Goal: Transaction & Acquisition: Purchase product/service

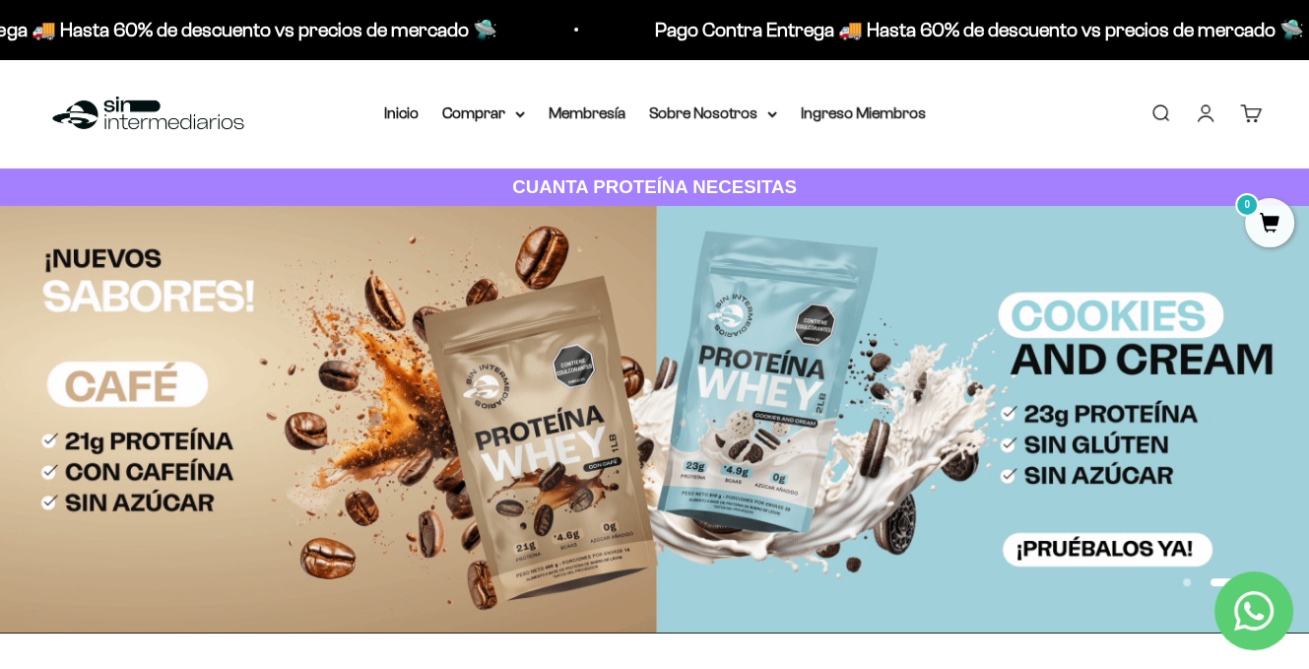
click at [440, 365] on img at bounding box center [654, 419] width 1309 height 427
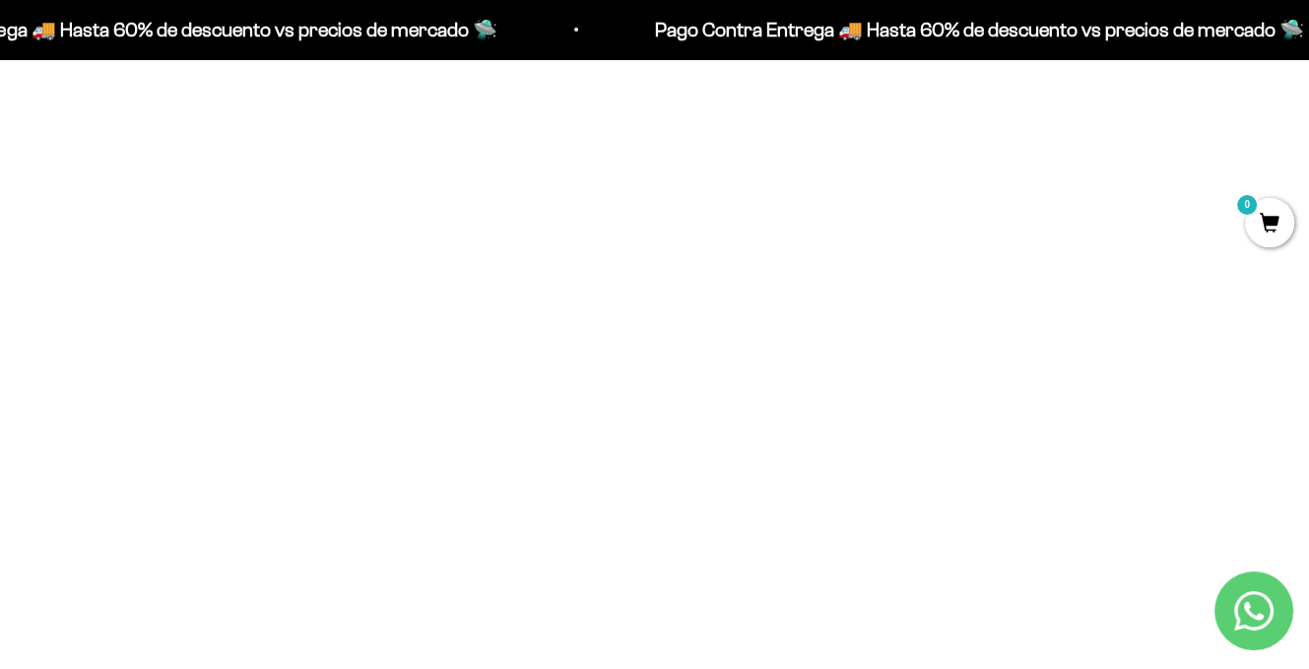
scroll to position [788, 0]
click at [581, 210] on img at bounding box center [654, 200] width 389 height 389
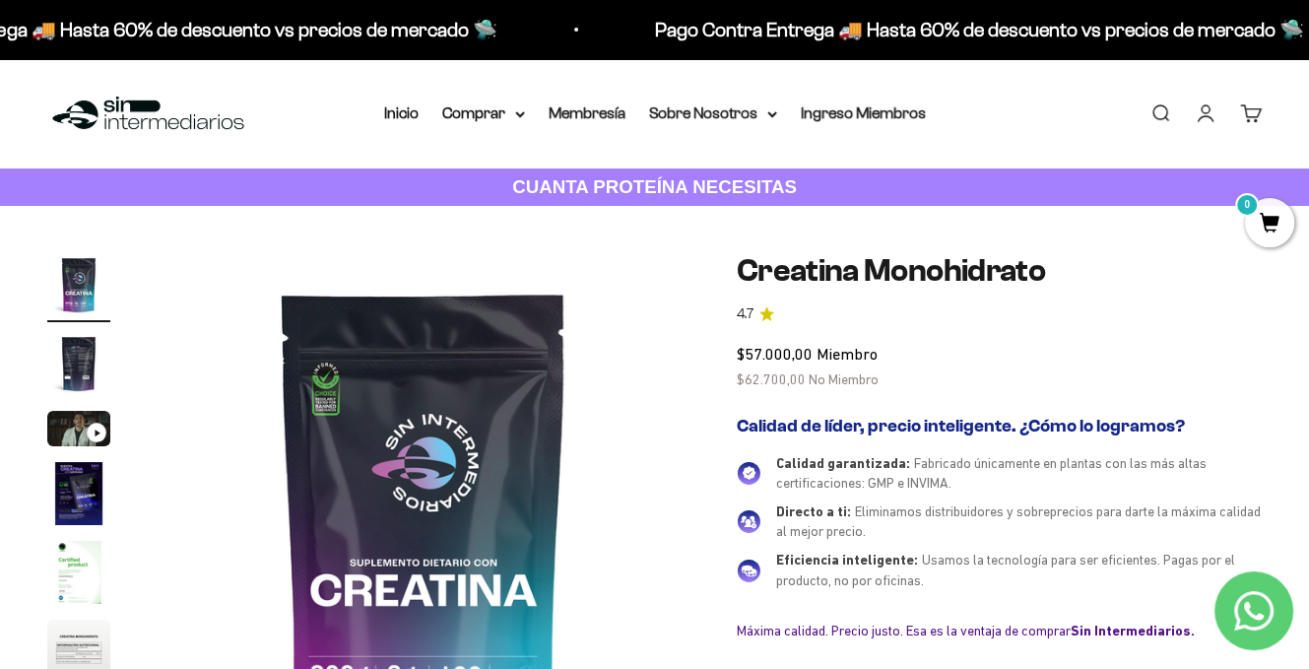
click at [118, 102] on img at bounding box center [148, 114] width 202 height 42
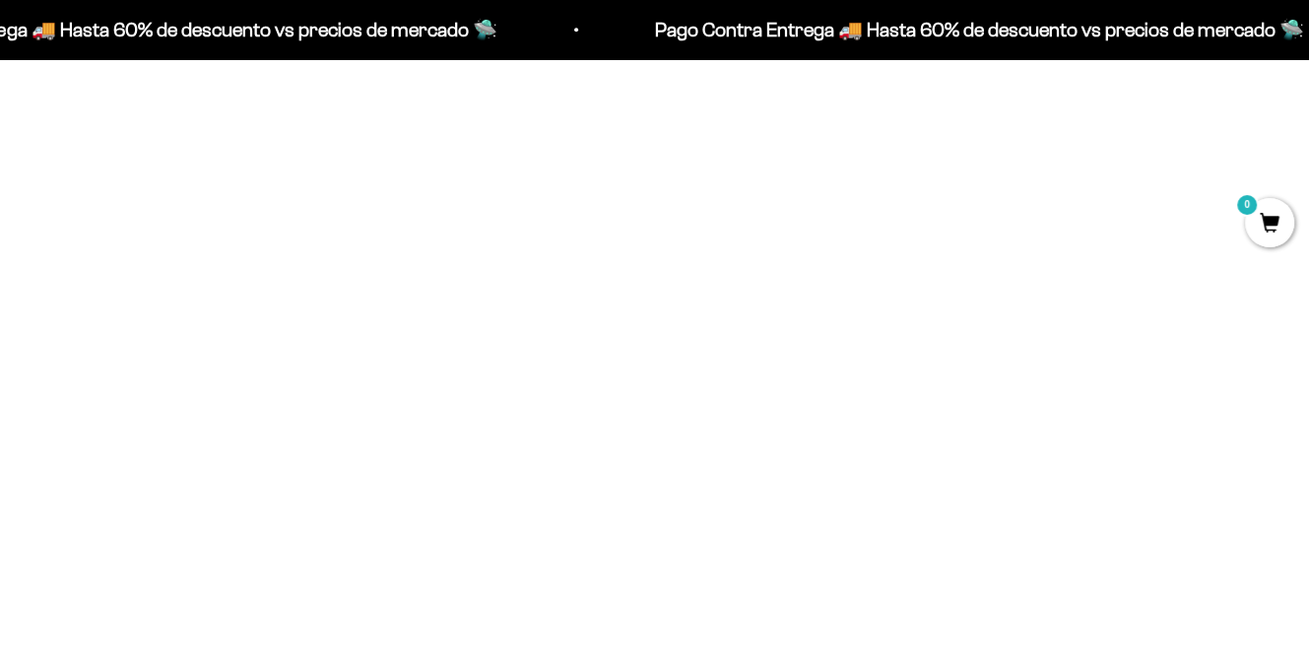
scroll to position [881, 0]
click at [200, 164] on img at bounding box center [241, 106] width 389 height 389
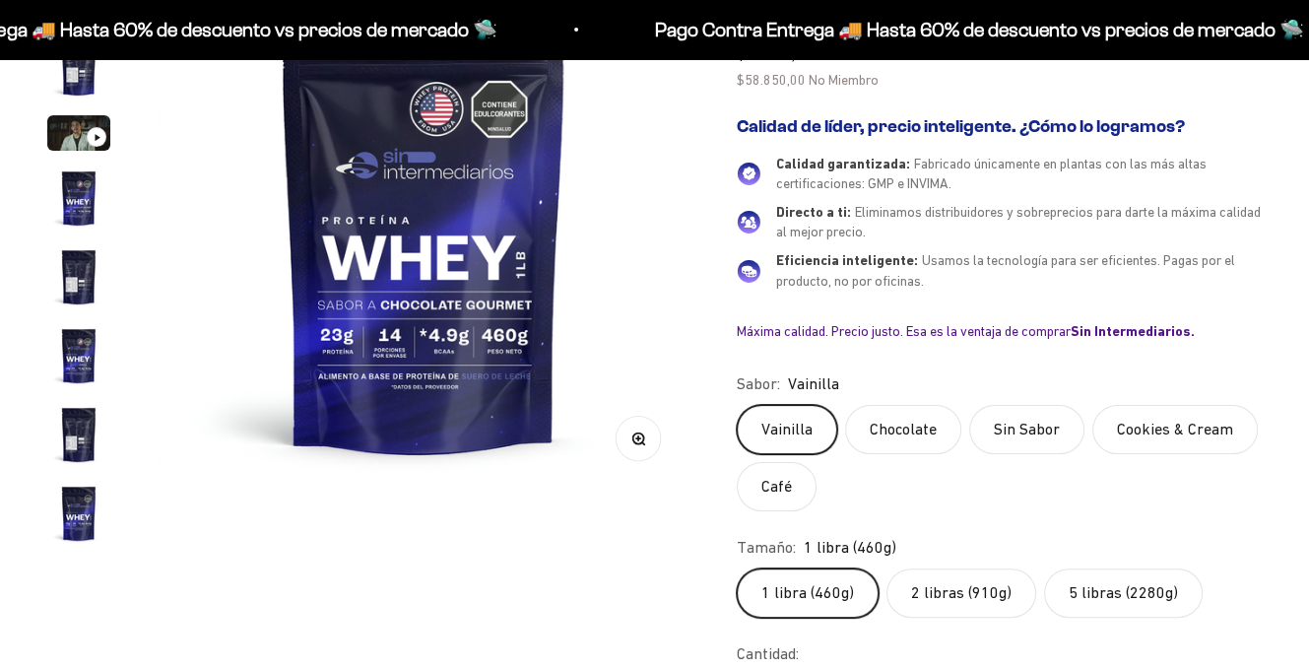
click at [991, 568] on label "2 libras (910g)" at bounding box center [961, 592] width 150 height 49
click at [736, 567] on input "2 libras (910g)" at bounding box center [735, 567] width 1 height 1
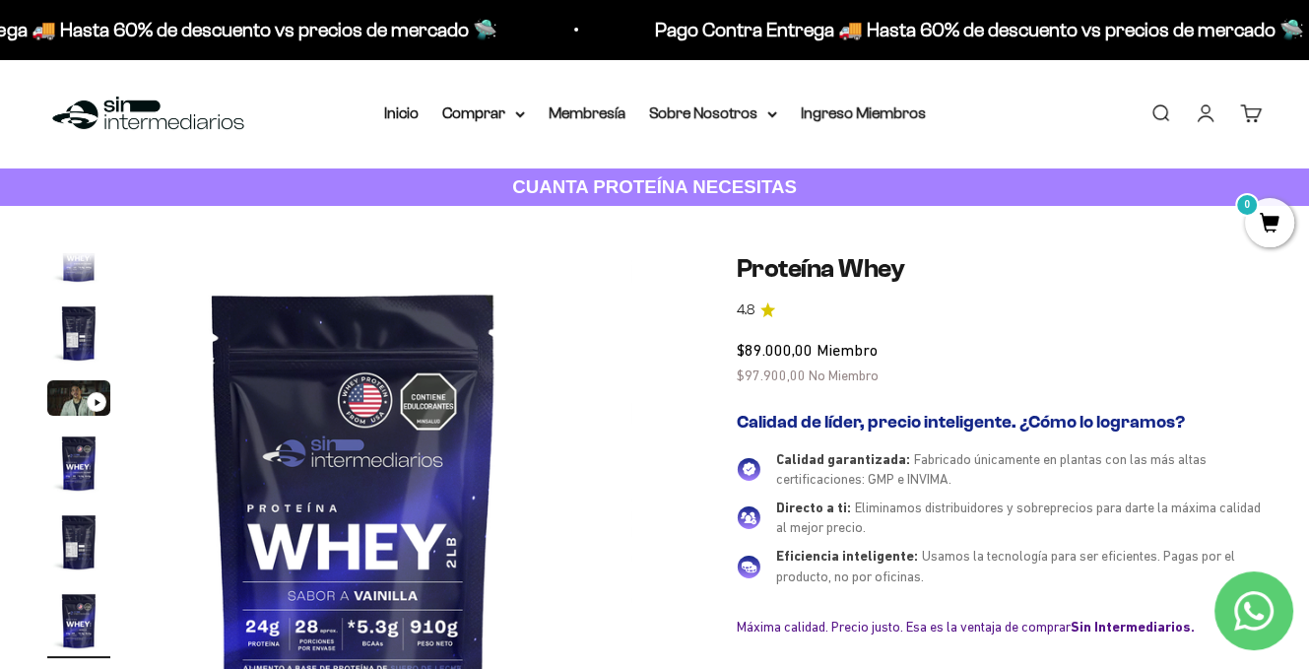
drag, startPoint x: 775, startPoint y: 347, endPoint x: 810, endPoint y: 349, distance: 35.5
click at [764, 367] on span "$97.900,00" at bounding box center [770, 375] width 69 height 16
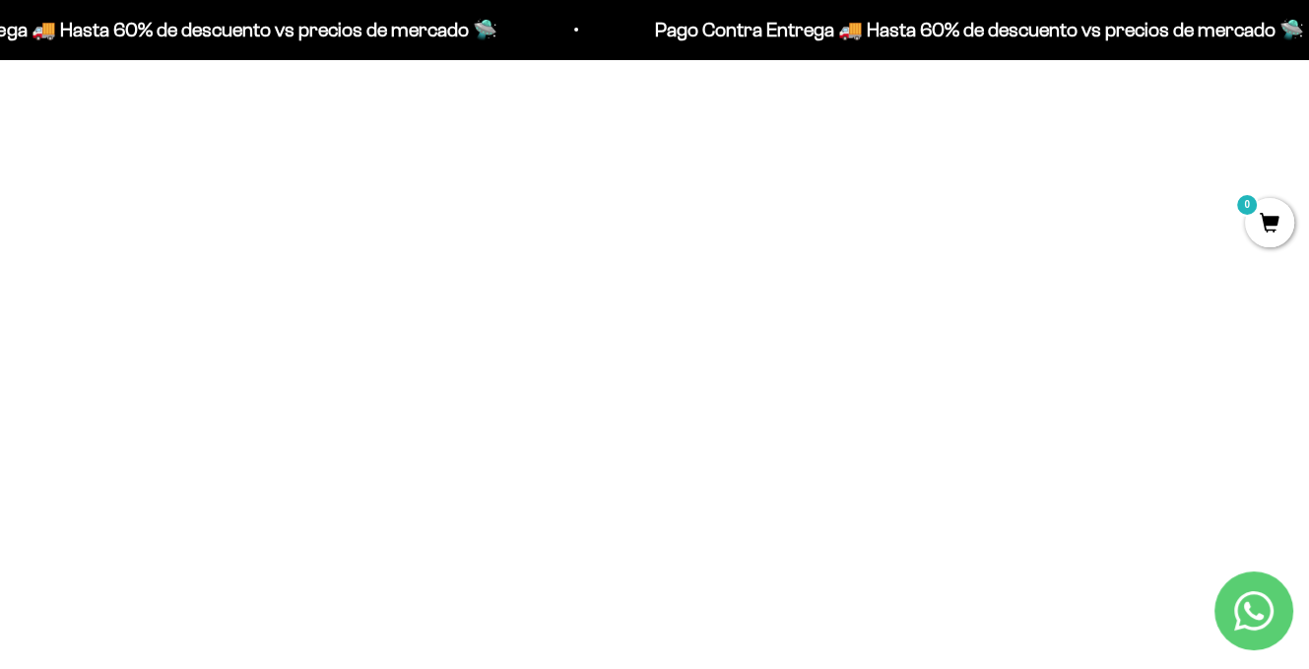
scroll to position [788, 0]
